Goal: Task Accomplishment & Management: Manage account settings

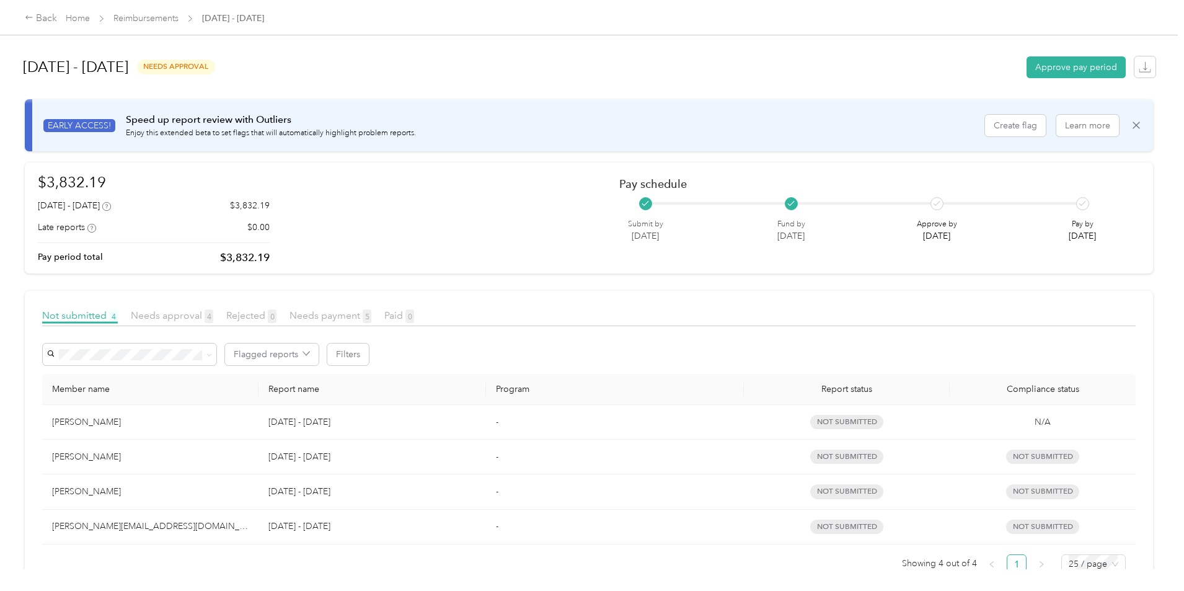
scroll to position [42, 0]
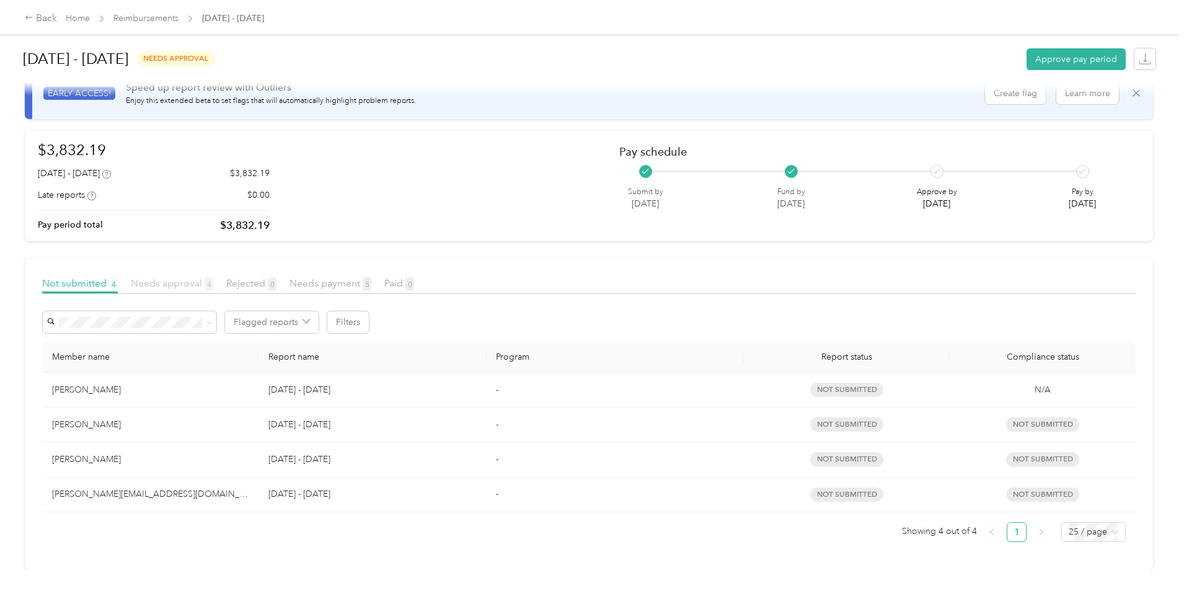
click at [213, 277] on span "Needs approval 4" at bounding box center [172, 283] width 82 height 12
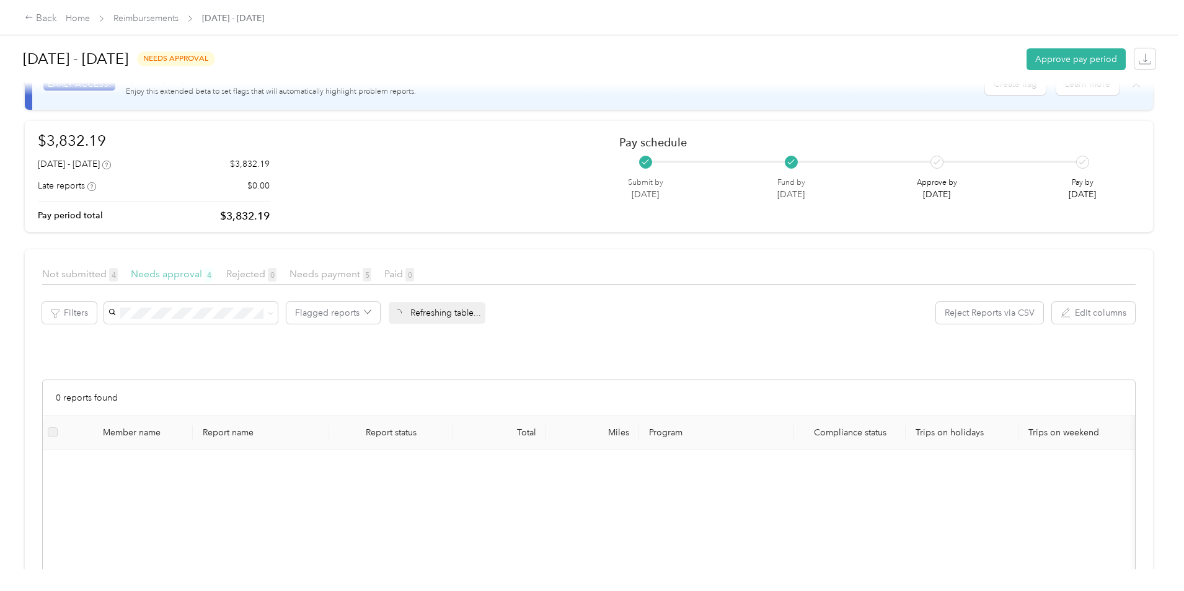
scroll to position [111, 0]
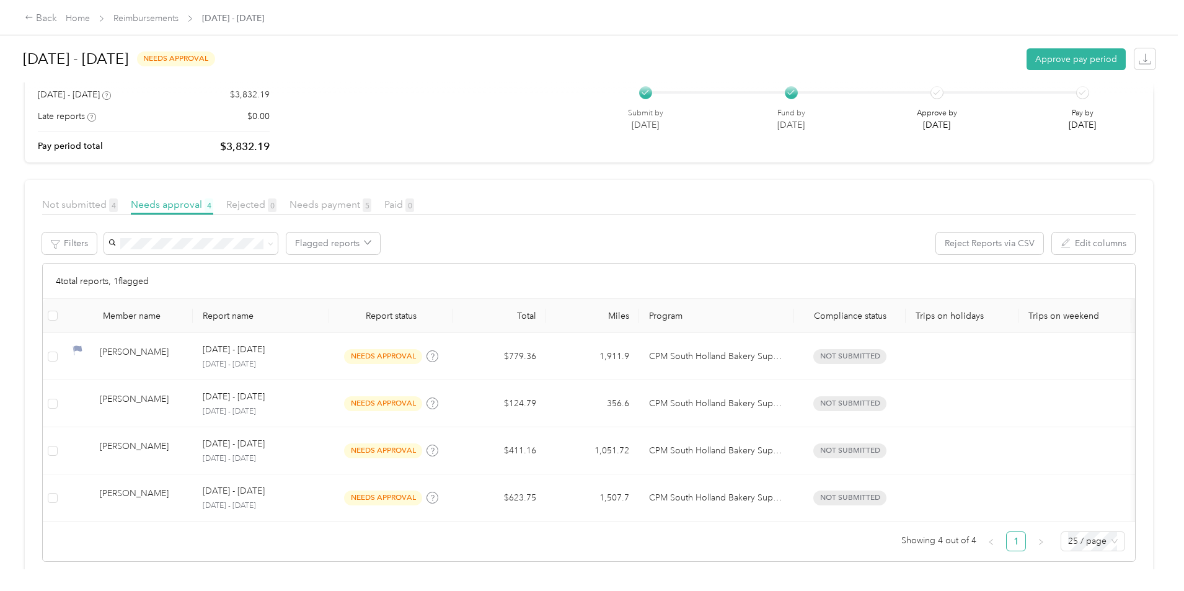
click at [118, 210] on div "Not submitted 4" at bounding box center [80, 204] width 76 height 15
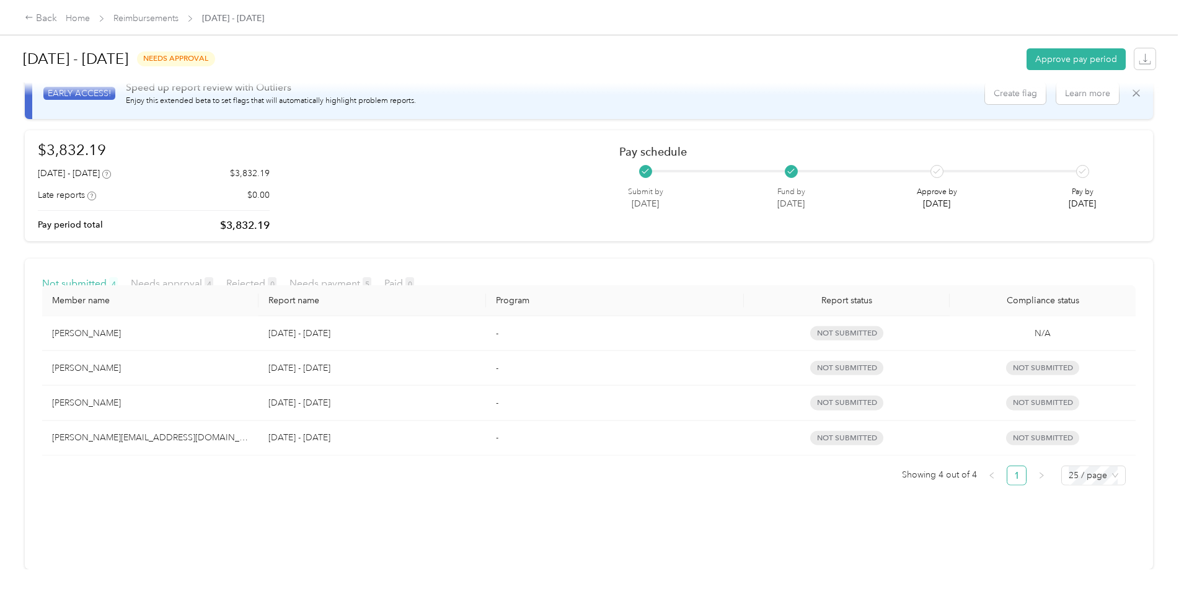
scroll to position [42, 0]
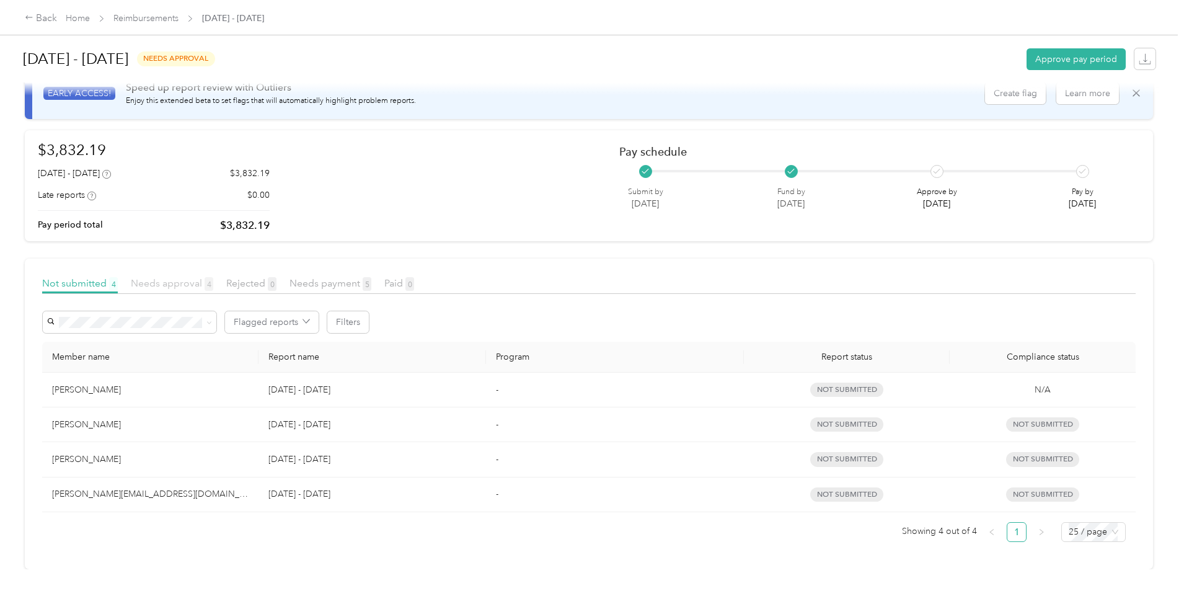
click at [213, 278] on span "Needs approval 4" at bounding box center [172, 283] width 82 height 12
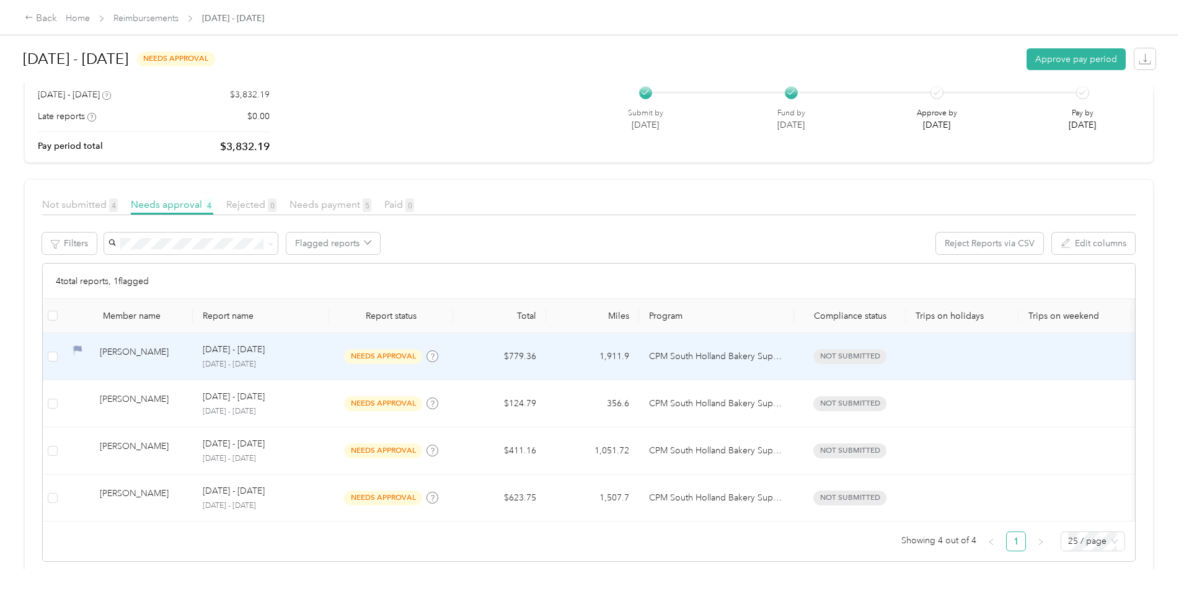
click at [193, 343] on td "[PERSON_NAME]" at bounding box center [128, 356] width 130 height 47
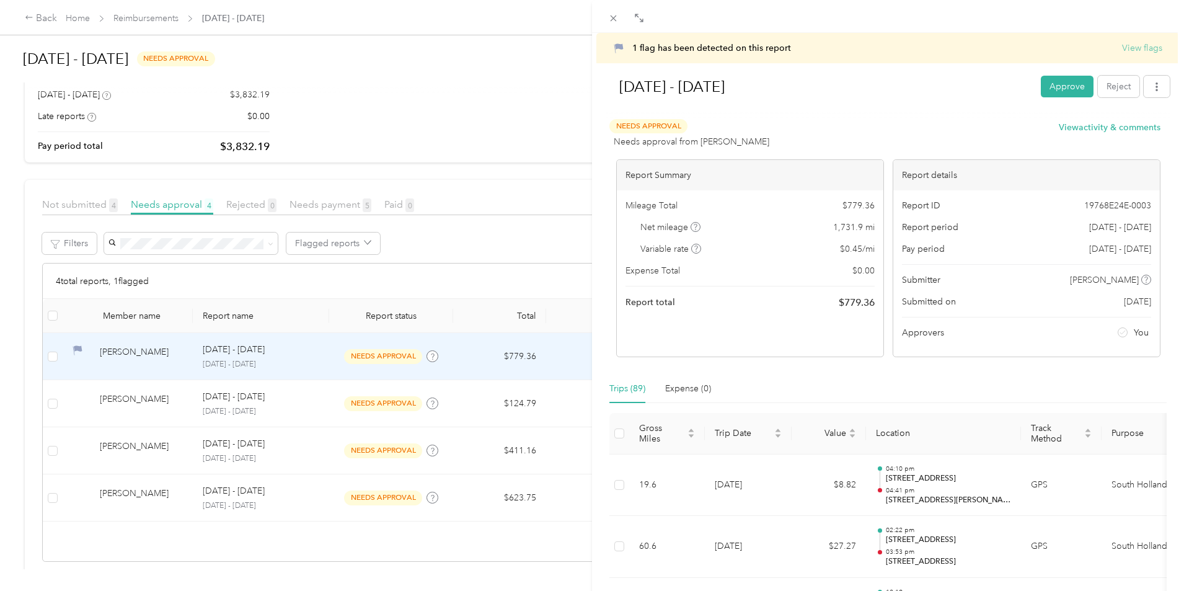
click at [1122, 51] on button "View flags" at bounding box center [1142, 48] width 40 height 13
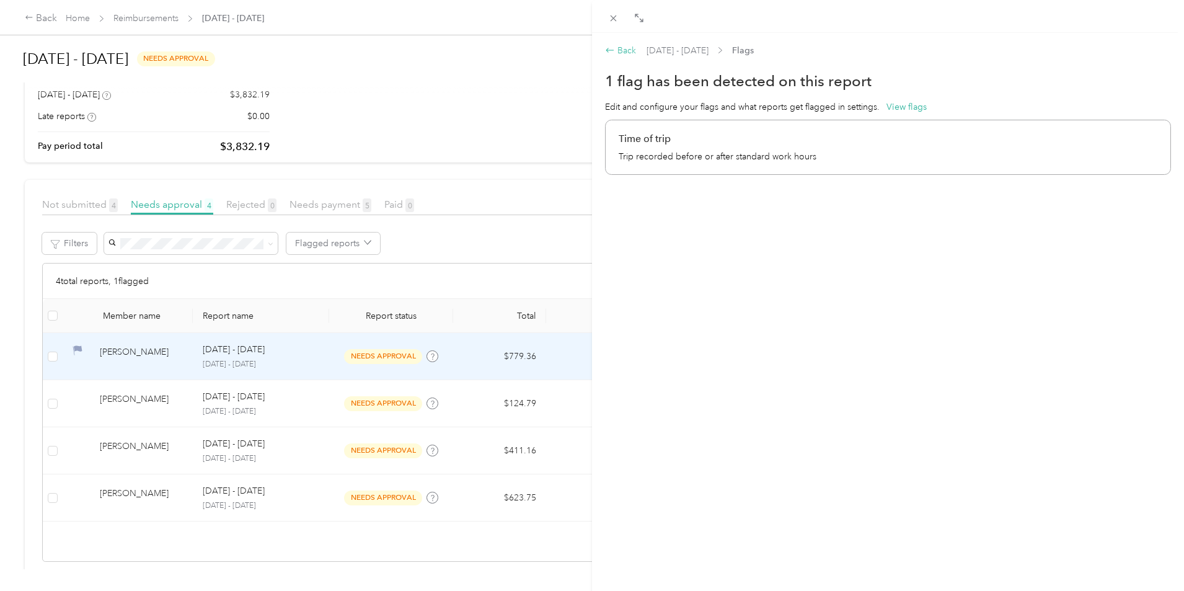
click at [624, 50] on div "Back" at bounding box center [620, 50] width 31 height 13
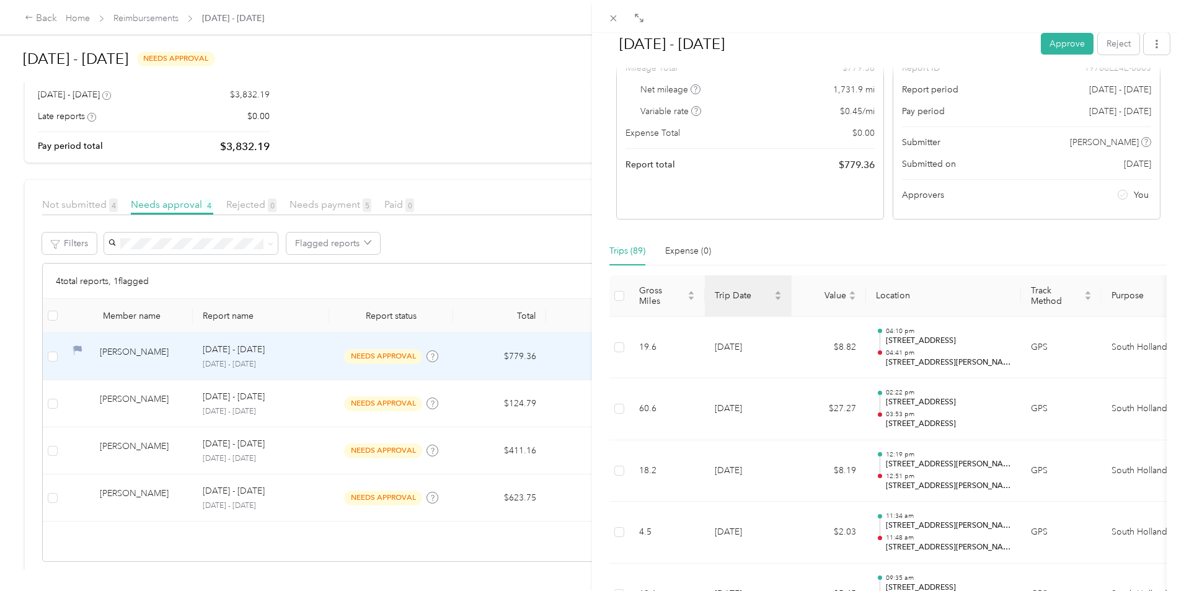
scroll to position [134, 0]
click at [1041, 44] on button "Approve" at bounding box center [1066, 44] width 53 height 22
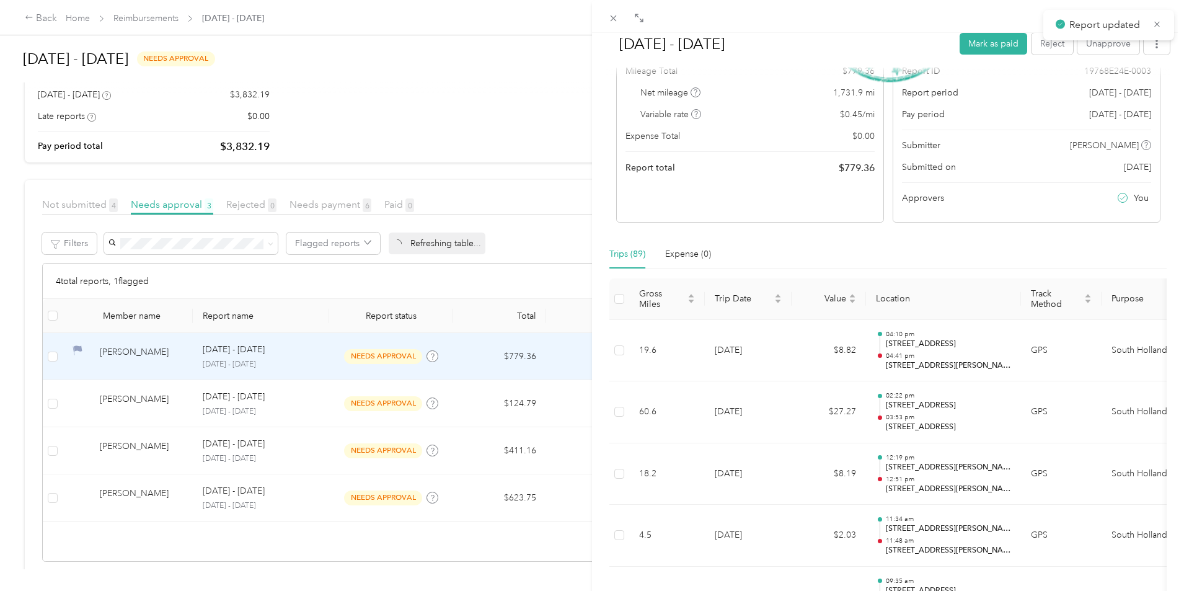
scroll to position [92, 0]
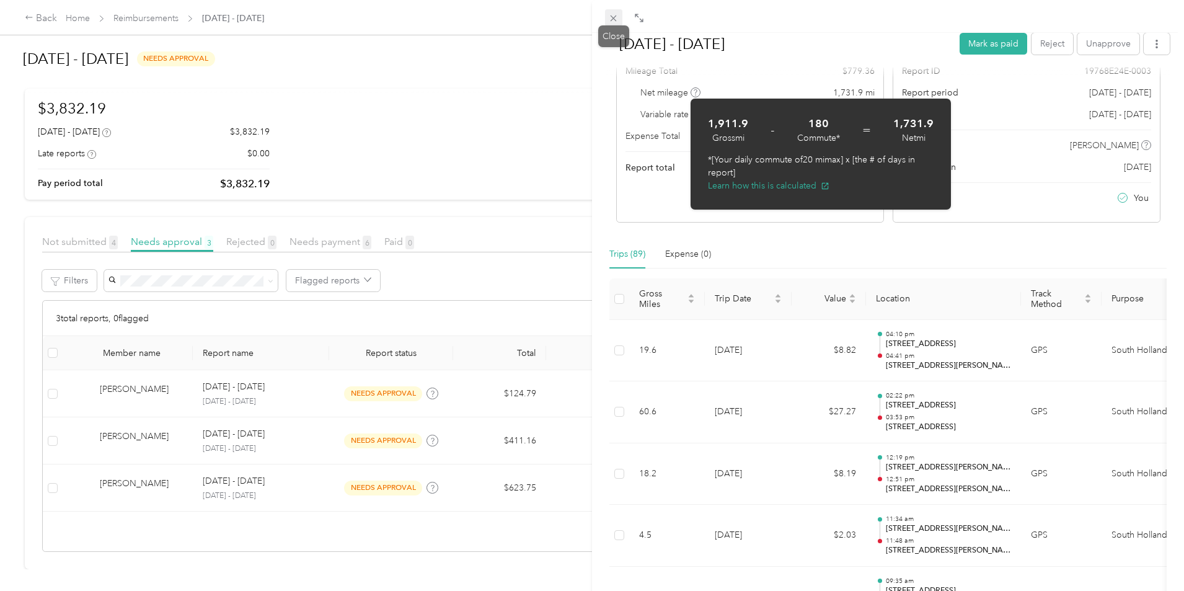
click at [610, 22] on icon at bounding box center [613, 18] width 11 height 11
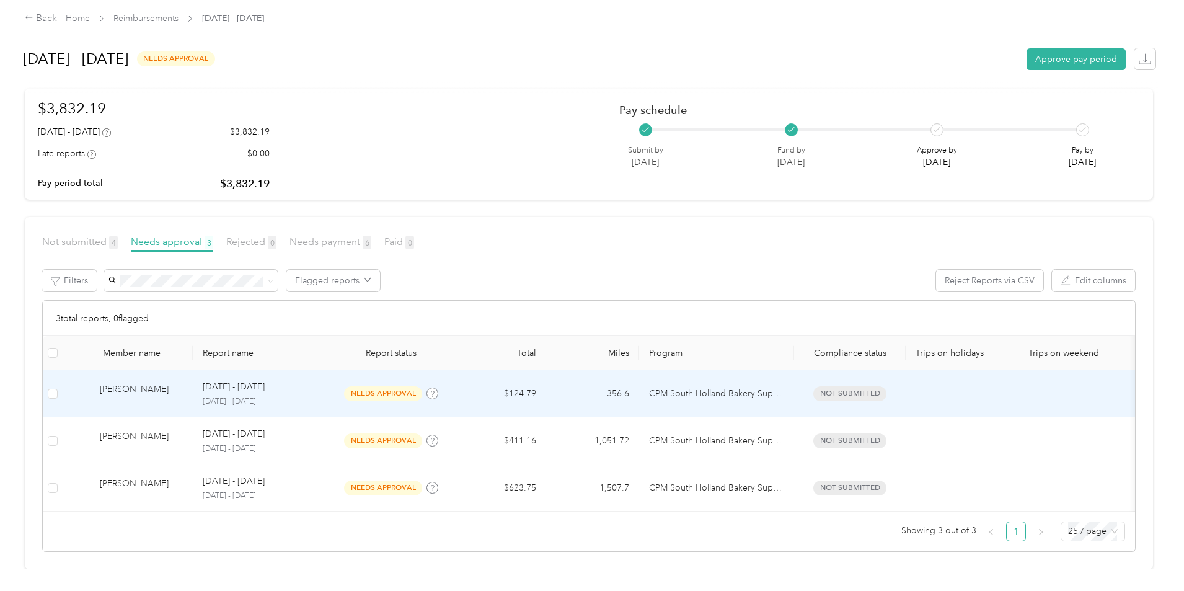
click at [265, 380] on p "[DATE] - [DATE]" at bounding box center [234, 387] width 62 height 14
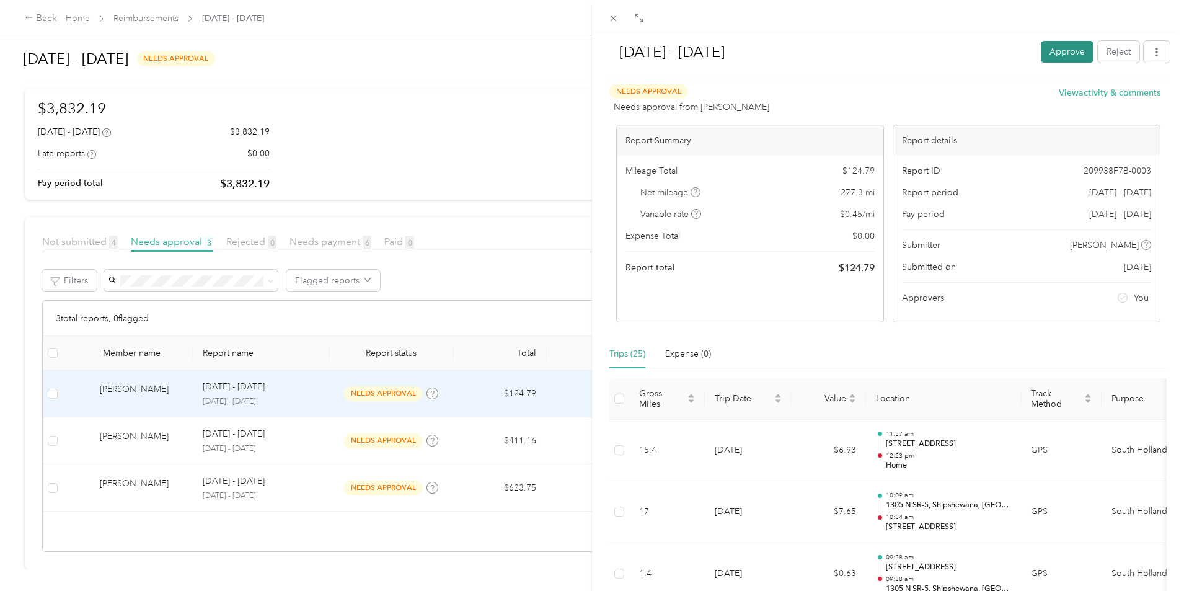
click at [1041, 60] on button "Approve" at bounding box center [1066, 52] width 53 height 22
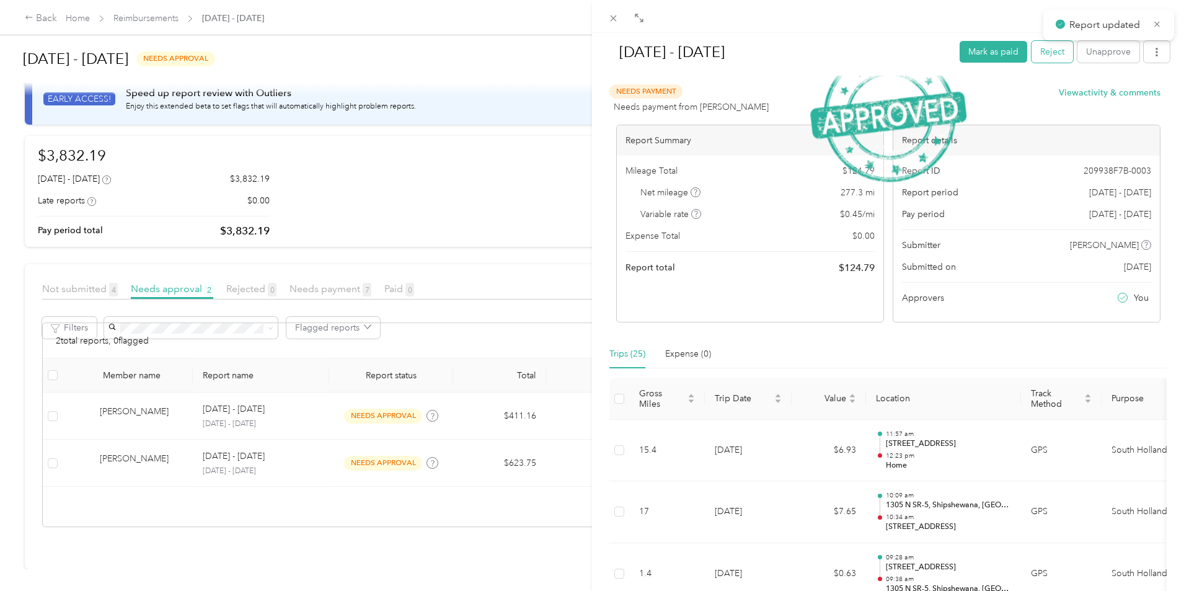
scroll to position [45, 0]
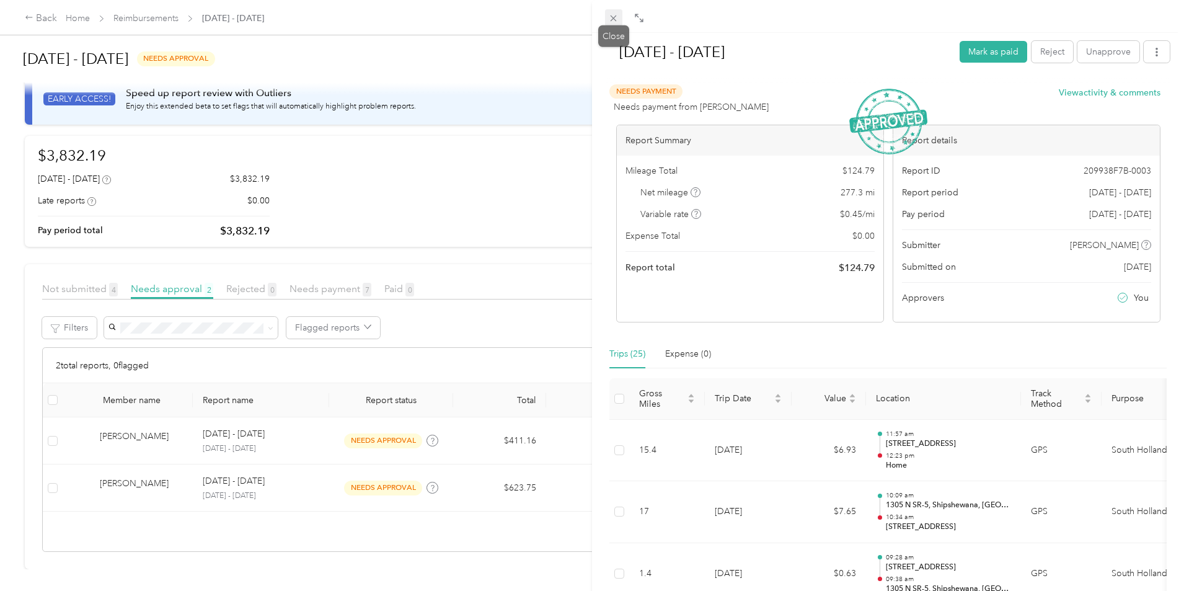
click at [611, 24] on span at bounding box center [613, 17] width 17 height 17
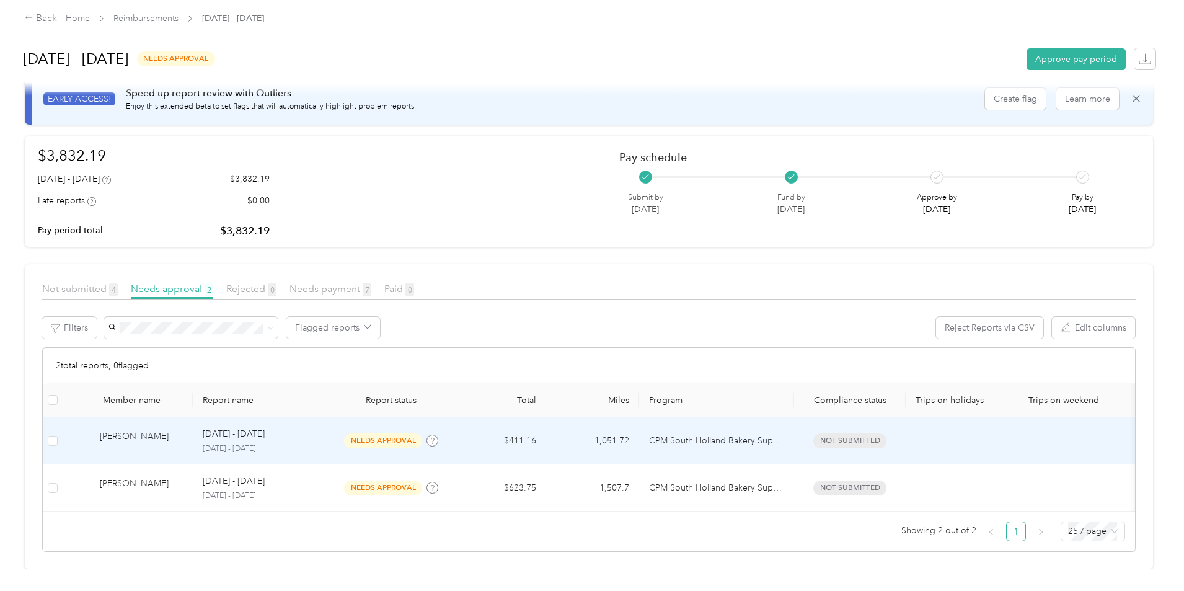
click at [183, 429] on div "[PERSON_NAME]" at bounding box center [141, 440] width 83 height 22
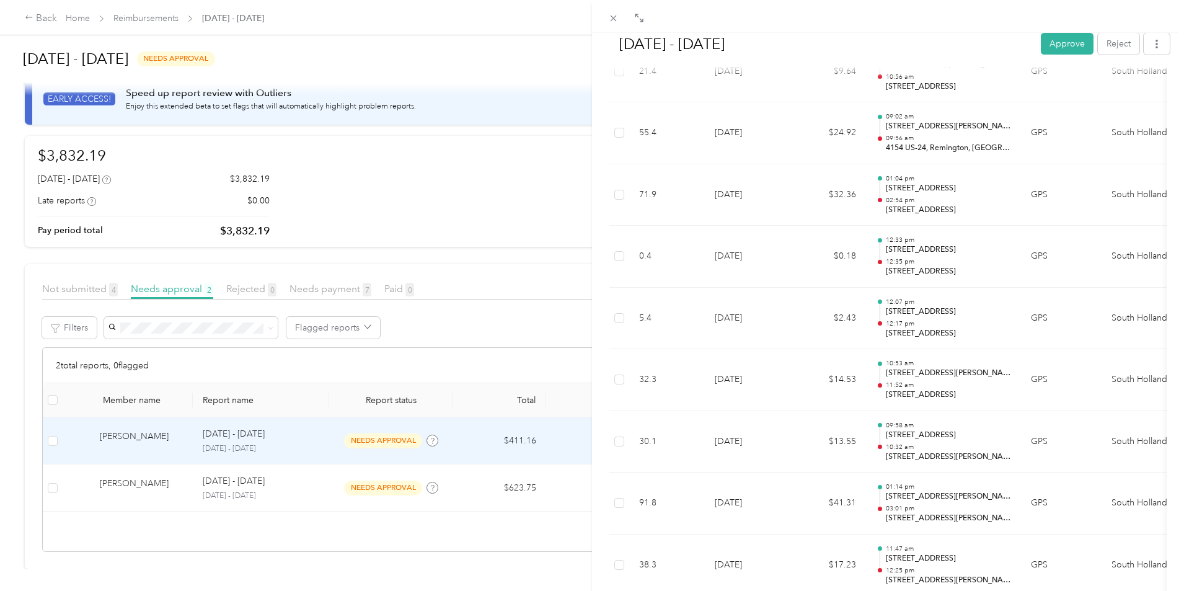
scroll to position [1797, 0]
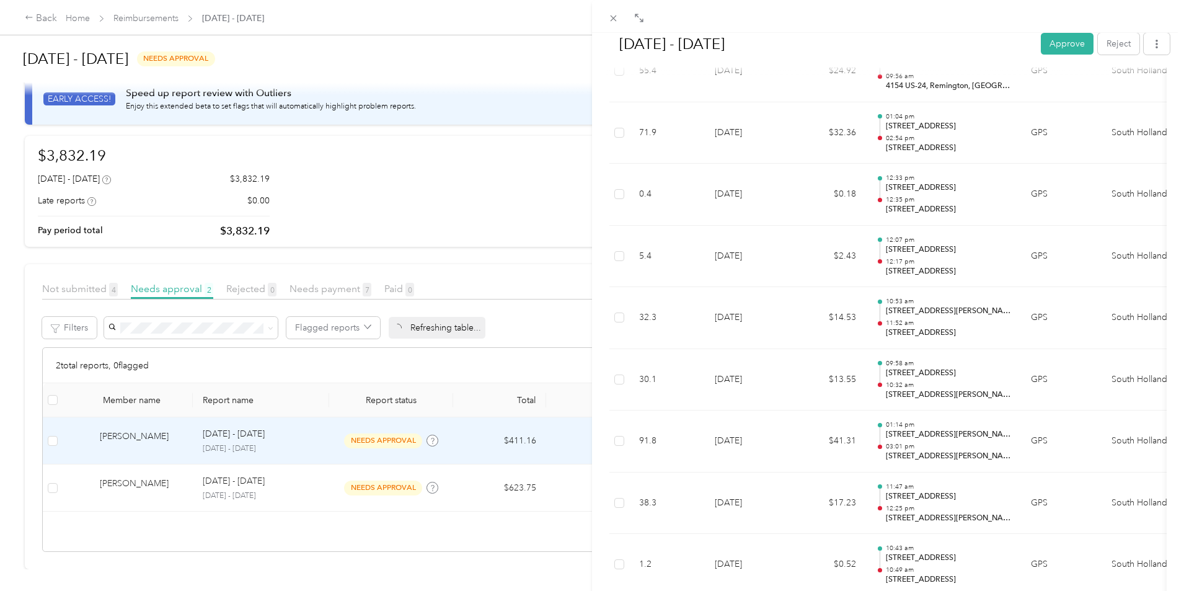
click at [1168, 123] on div "[DATE] - [DATE] Approve Reject Needs Approval Needs approval from [PERSON_NAME]…" at bounding box center [888, 328] width 592 height 591
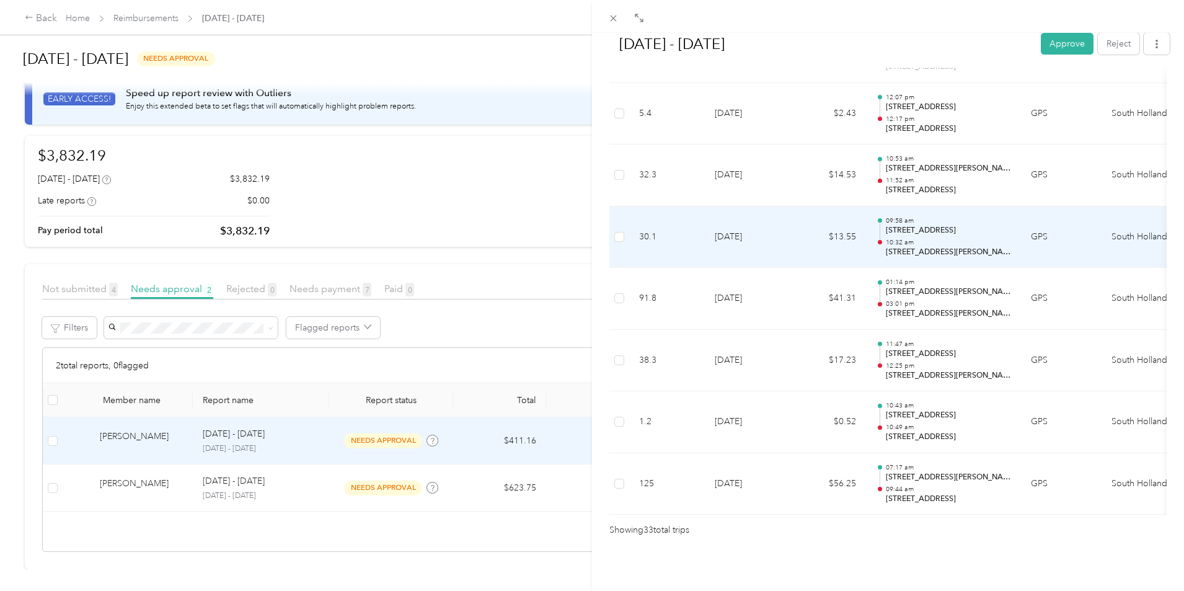
scroll to position [1958, 0]
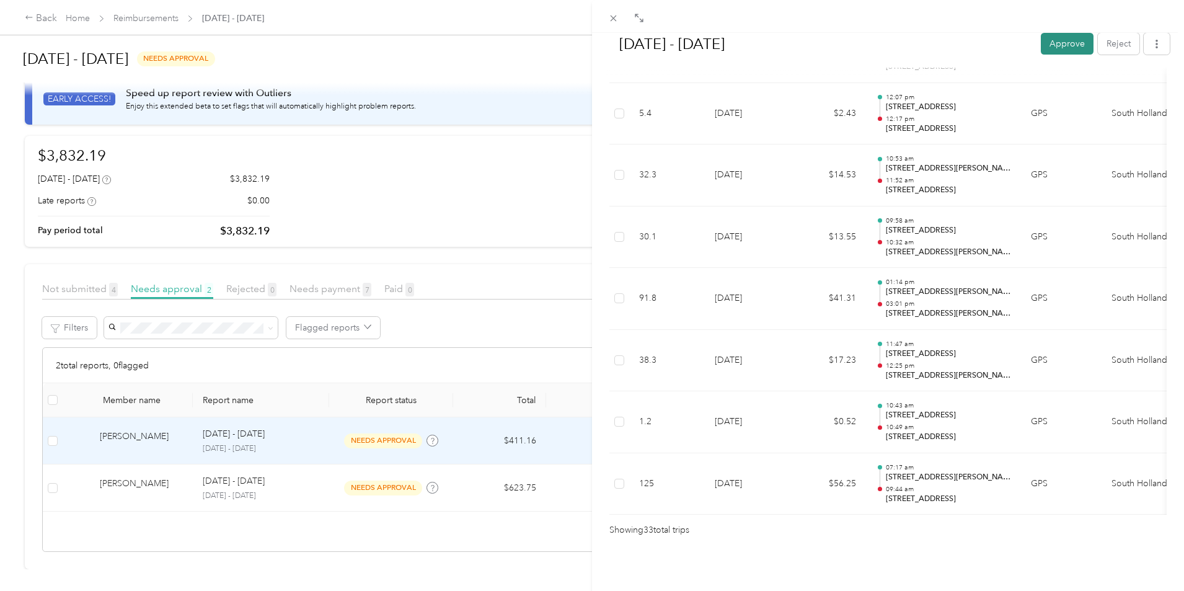
click at [1040, 39] on button "Approve" at bounding box center [1066, 44] width 53 height 22
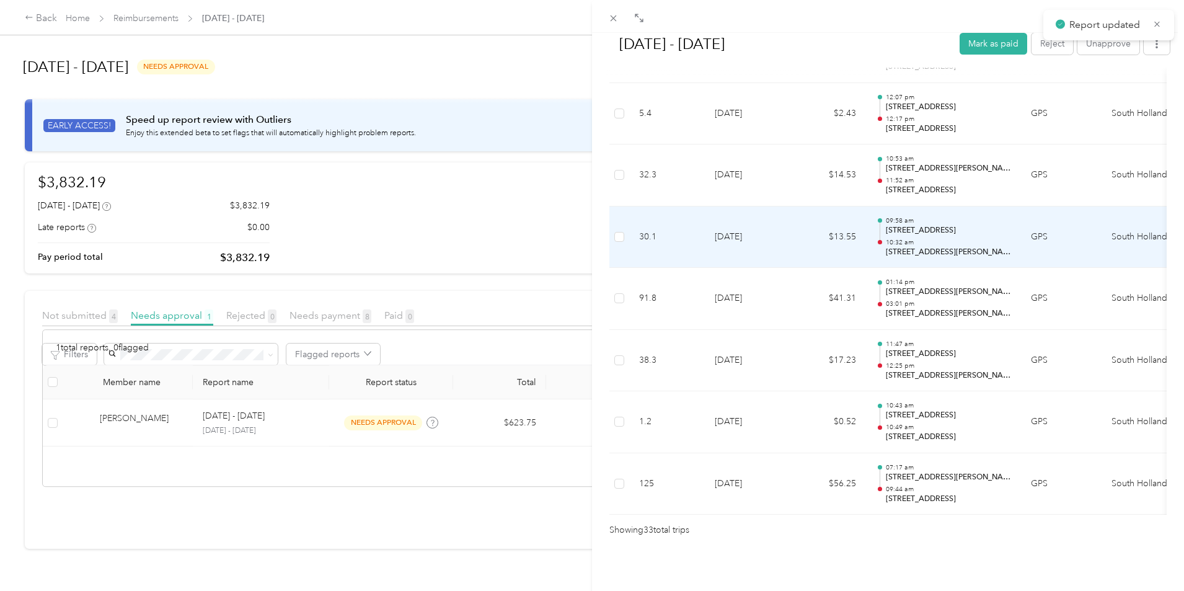
scroll to position [0, 0]
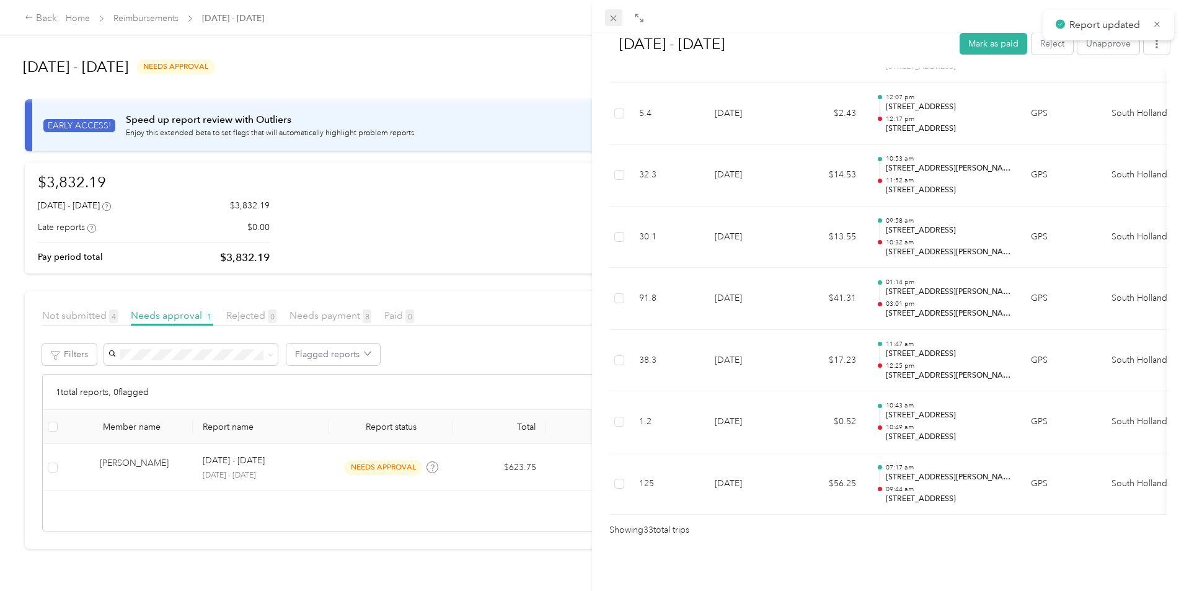
click at [615, 20] on icon at bounding box center [613, 18] width 6 height 6
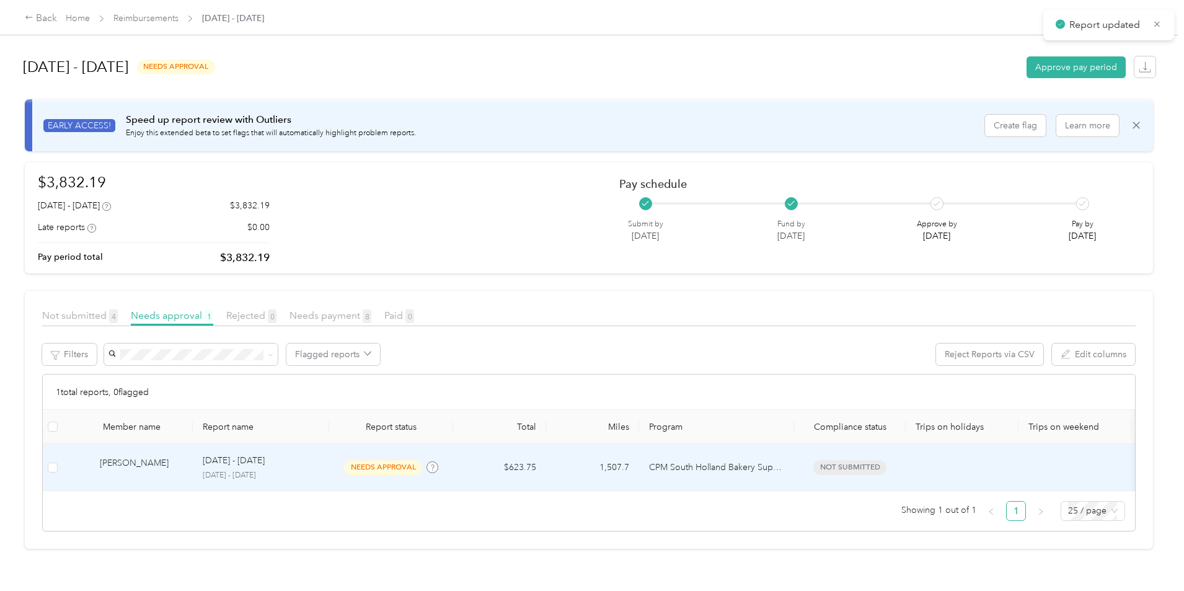
click at [319, 465] on div "[DATE] - [DATE]" at bounding box center [261, 461] width 117 height 14
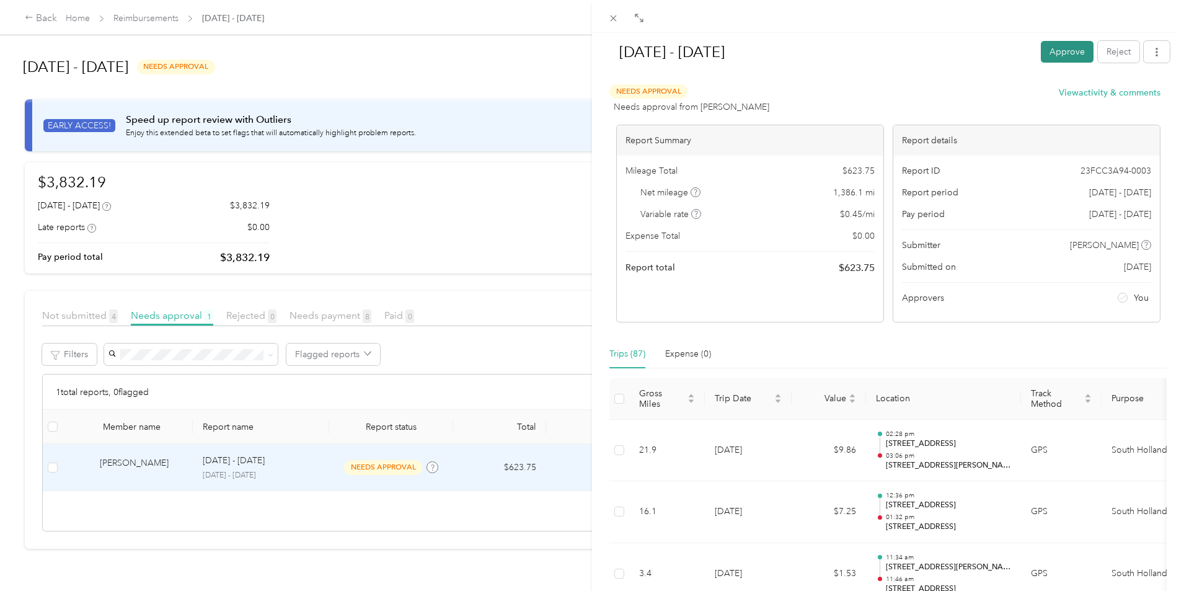
click at [1040, 58] on button "Approve" at bounding box center [1066, 52] width 53 height 22
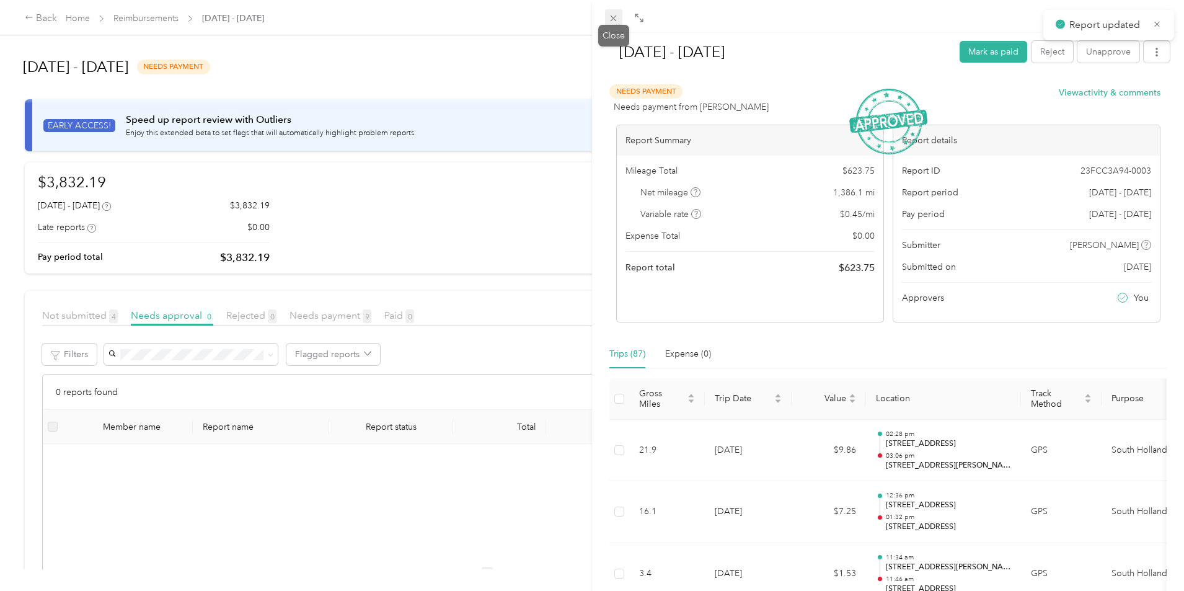
click at [615, 19] on icon at bounding box center [613, 18] width 6 height 6
